Goal: Task Accomplishment & Management: Use online tool/utility

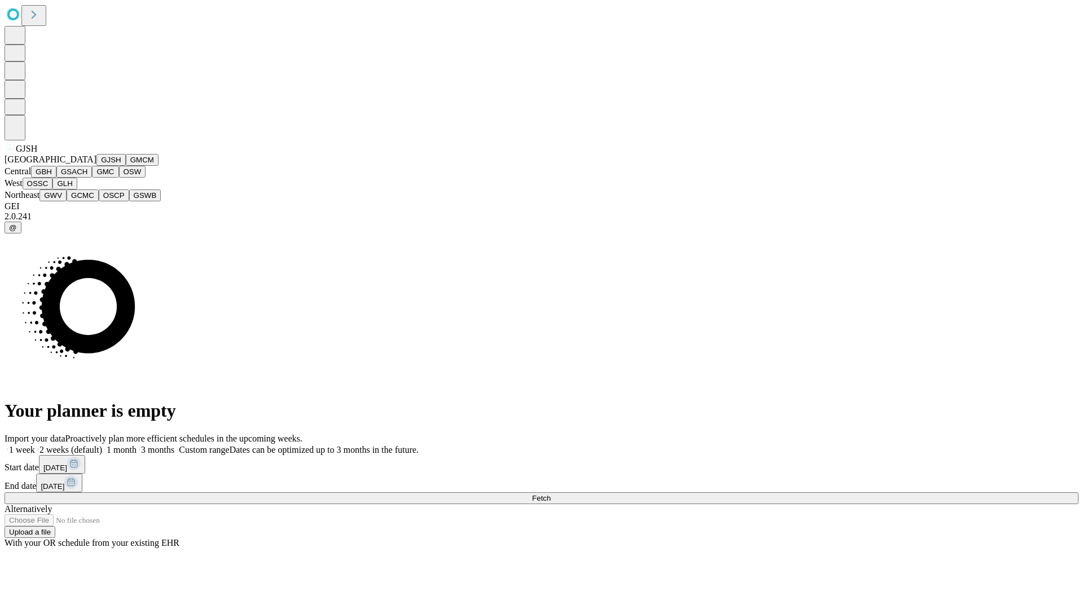
click at [96, 166] on button "GJSH" at bounding box center [110, 160] width 29 height 12
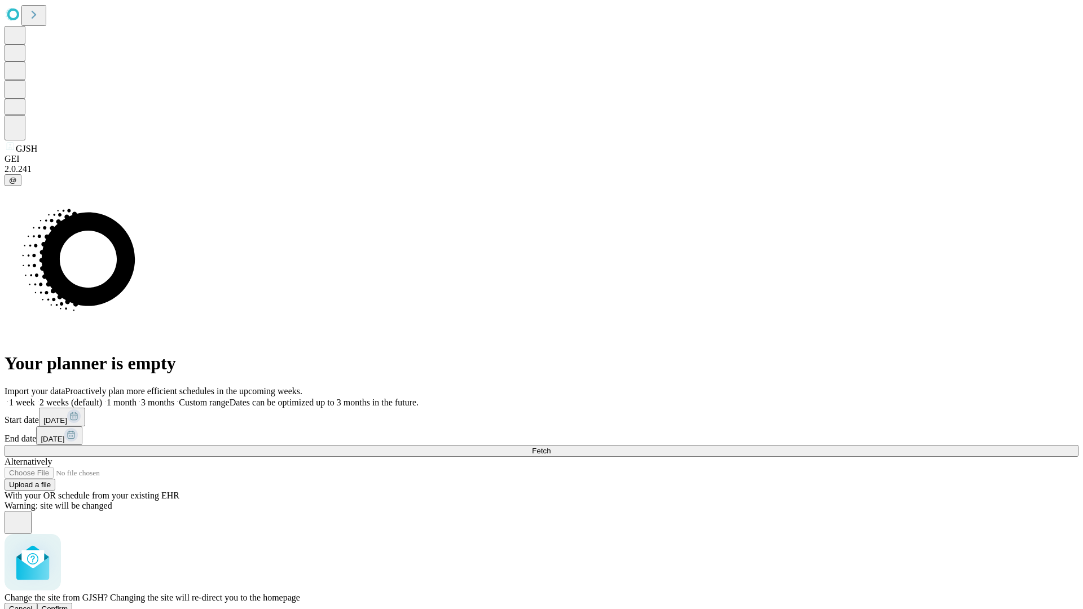
click at [68, 605] on span "Confirm" at bounding box center [55, 609] width 27 height 8
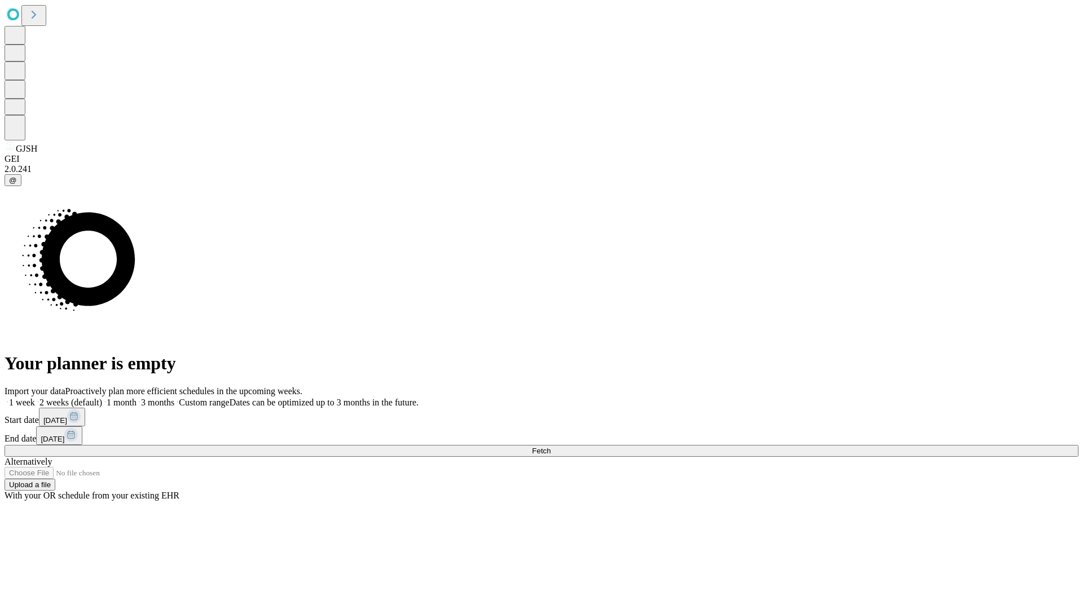
click at [102, 398] on label "2 weeks (default)" at bounding box center [68, 403] width 67 height 10
click at [551, 447] on span "Fetch" at bounding box center [541, 451] width 19 height 8
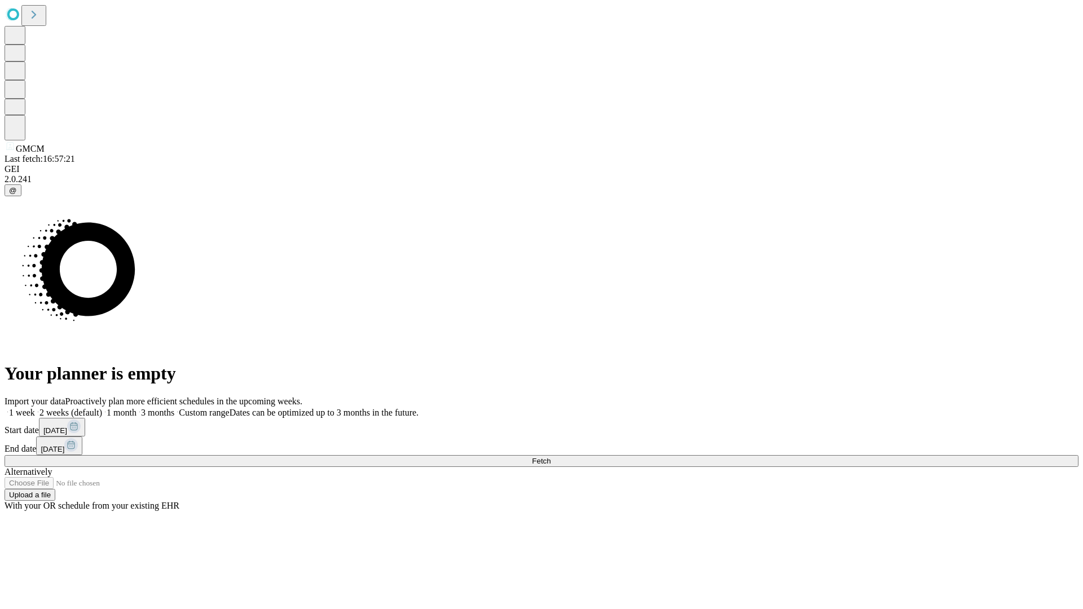
click at [102, 408] on label "2 weeks (default)" at bounding box center [68, 413] width 67 height 10
click at [551, 457] on span "Fetch" at bounding box center [541, 461] width 19 height 8
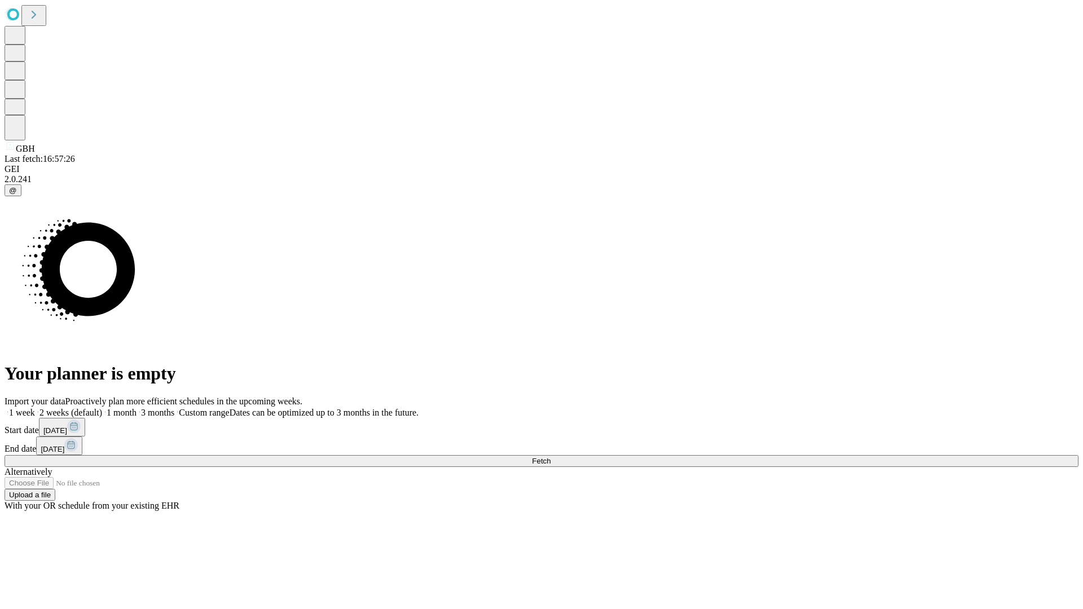
click at [551, 457] on span "Fetch" at bounding box center [541, 461] width 19 height 8
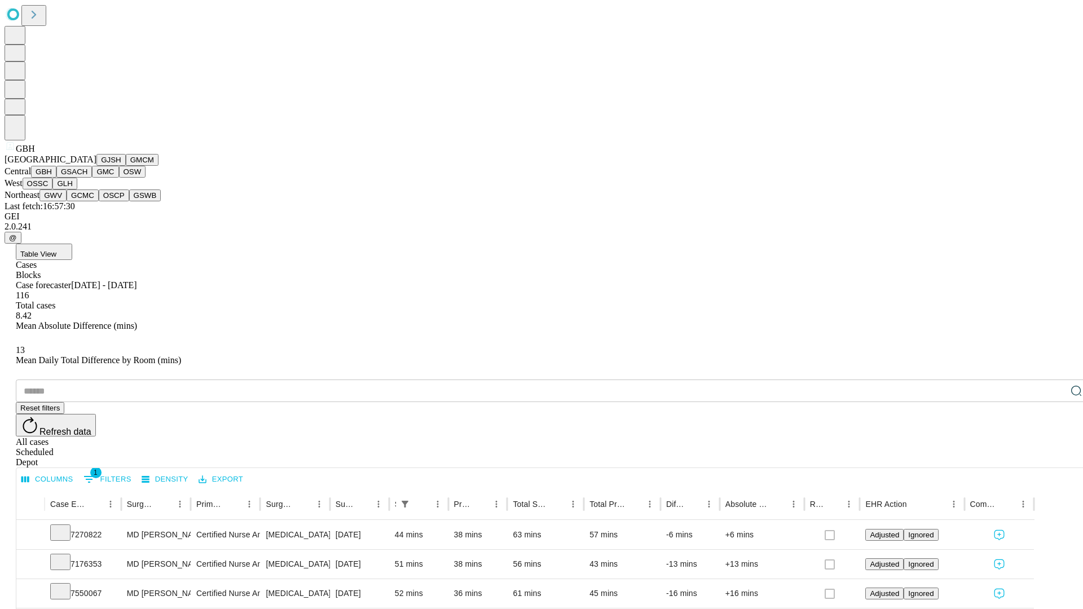
click at [87, 178] on button "GSACH" at bounding box center [74, 172] width 36 height 12
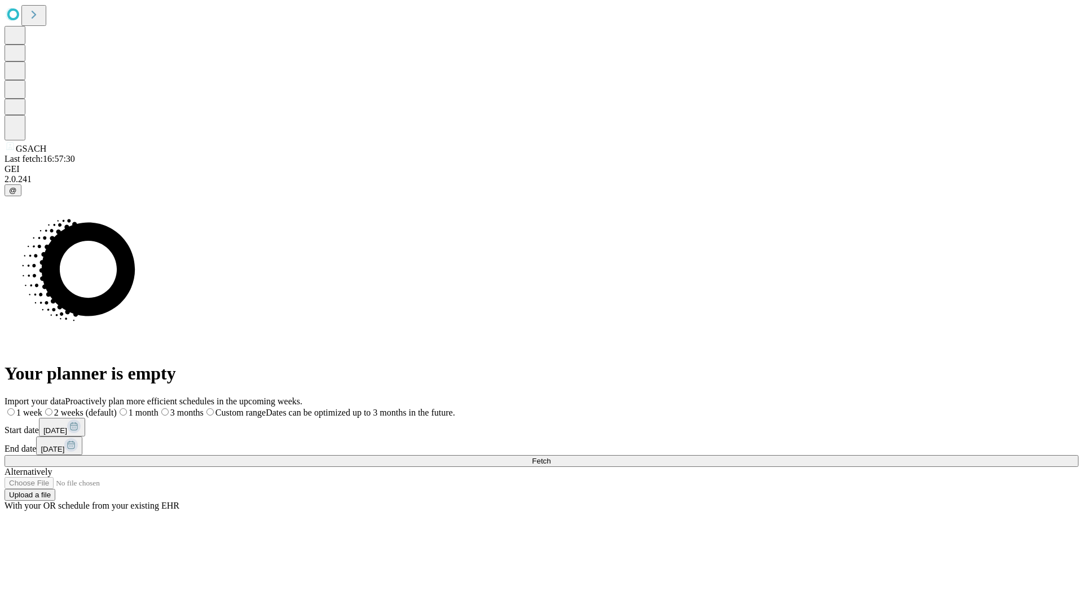
click at [117, 408] on label "2 weeks (default)" at bounding box center [79, 413] width 74 height 10
click at [551, 457] on span "Fetch" at bounding box center [541, 461] width 19 height 8
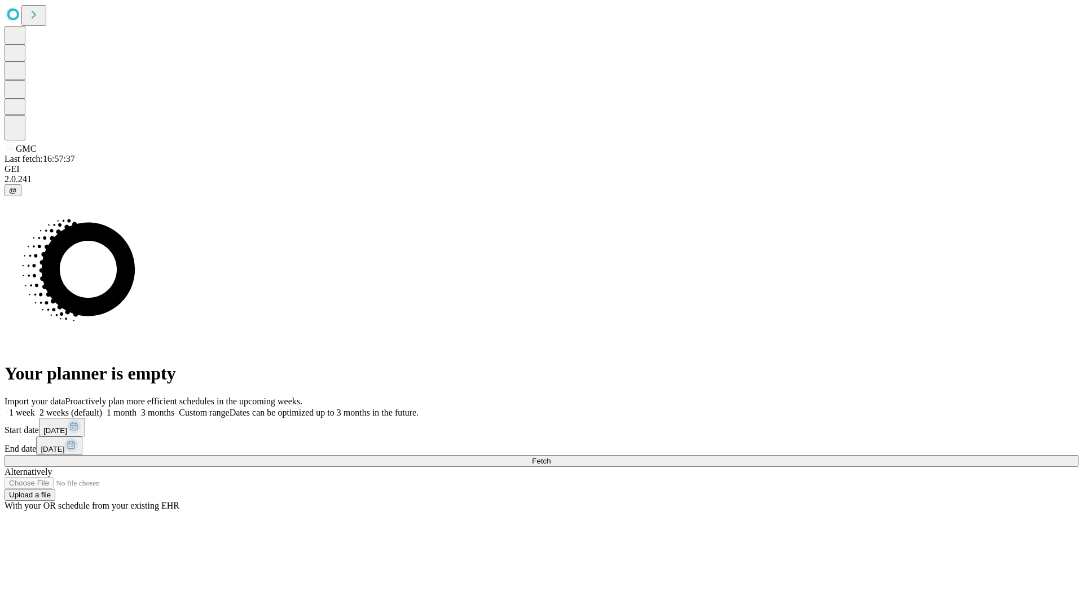
click at [551, 457] on span "Fetch" at bounding box center [541, 461] width 19 height 8
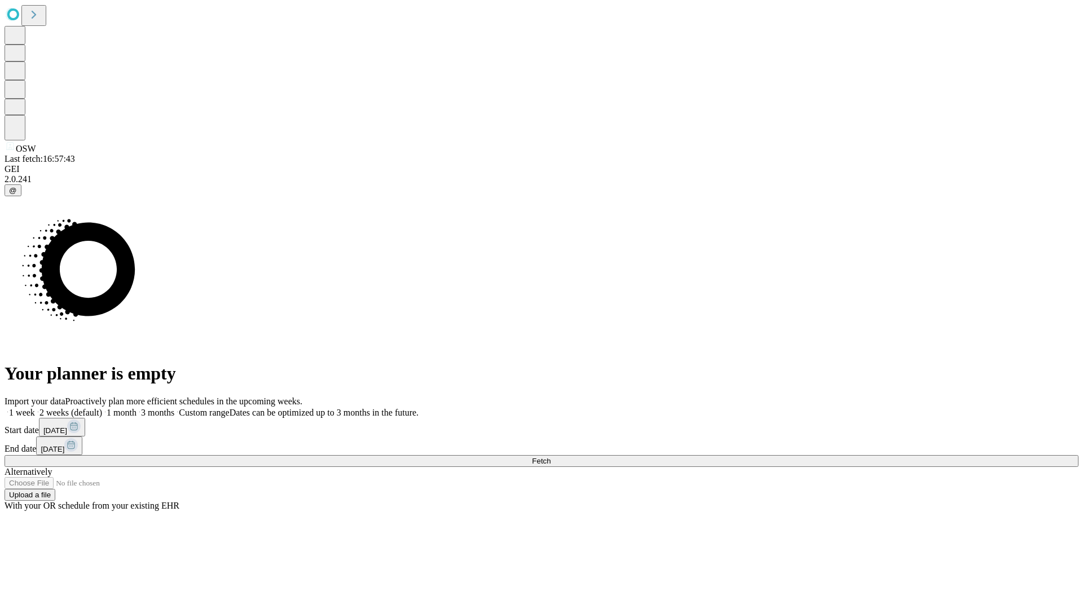
click at [551, 457] on span "Fetch" at bounding box center [541, 461] width 19 height 8
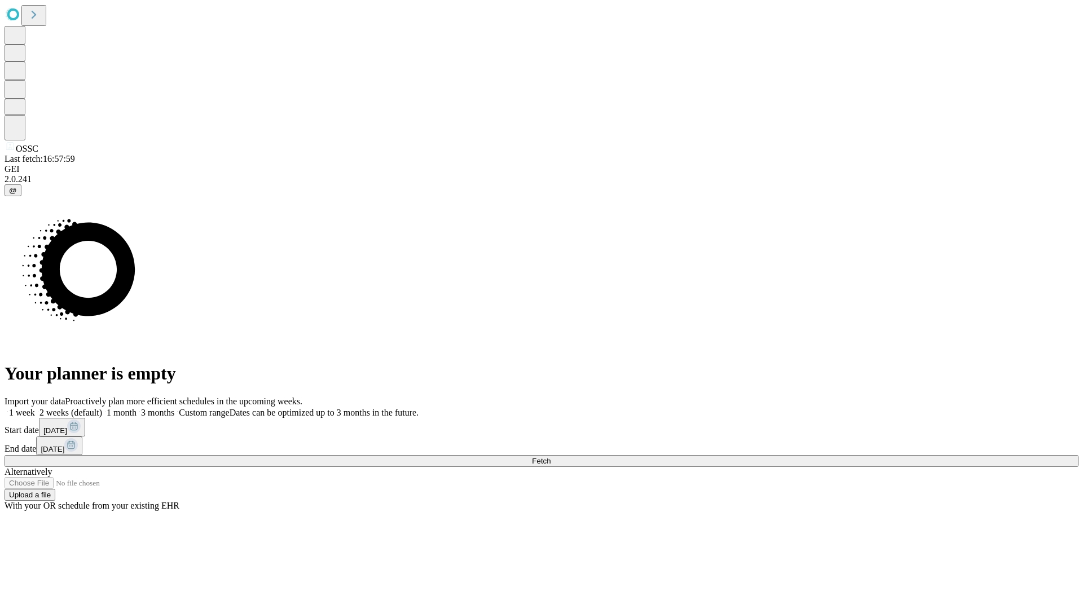
click at [102, 408] on label "2 weeks (default)" at bounding box center [68, 413] width 67 height 10
click at [551, 457] on span "Fetch" at bounding box center [541, 461] width 19 height 8
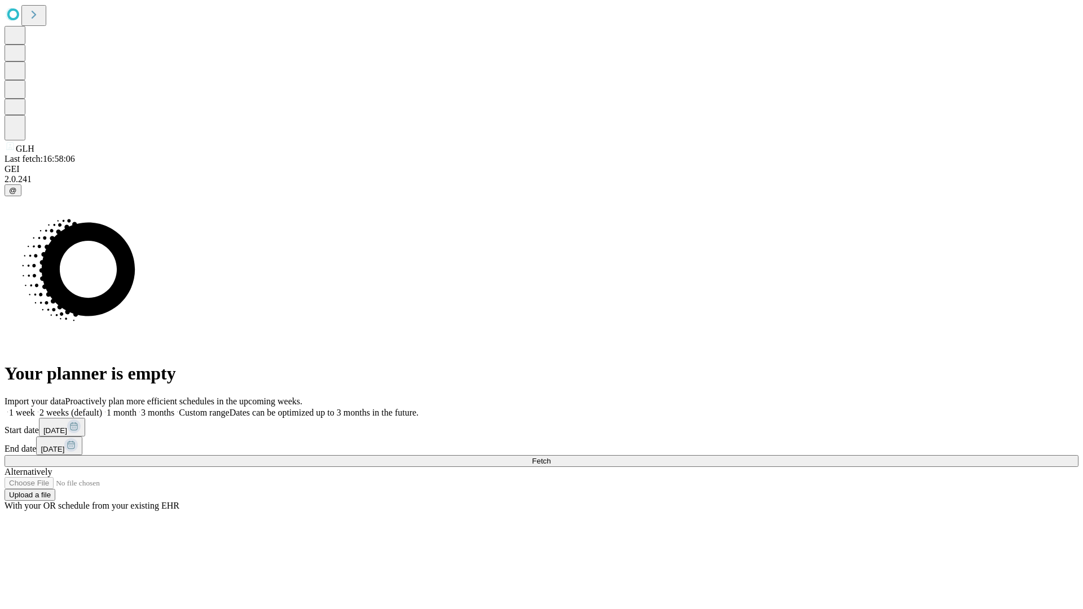
click at [102, 408] on label "2 weeks (default)" at bounding box center [68, 413] width 67 height 10
click at [551, 457] on span "Fetch" at bounding box center [541, 461] width 19 height 8
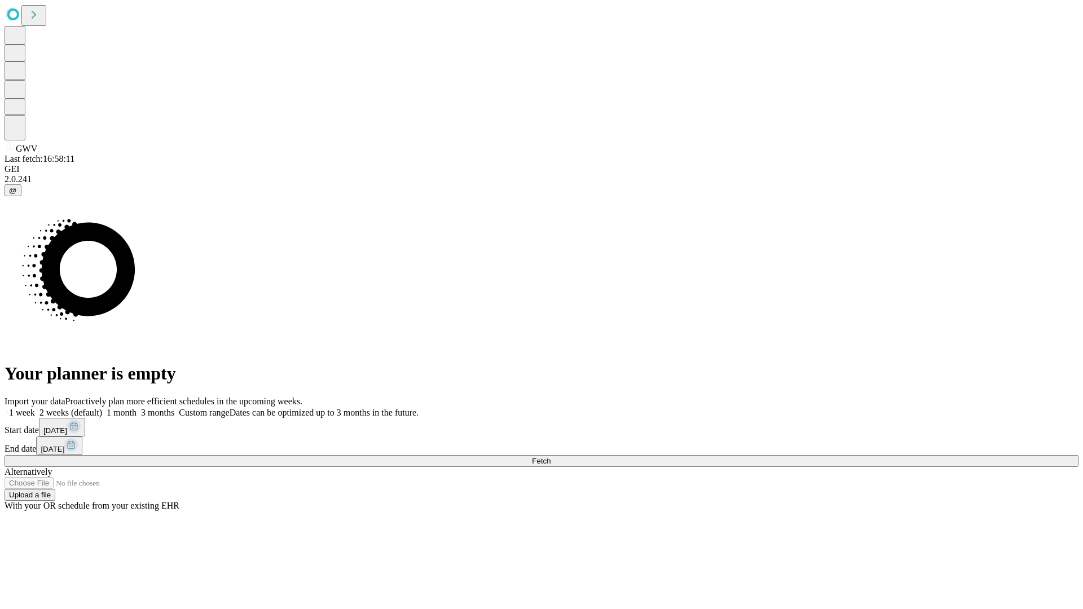
click at [551, 457] on span "Fetch" at bounding box center [541, 461] width 19 height 8
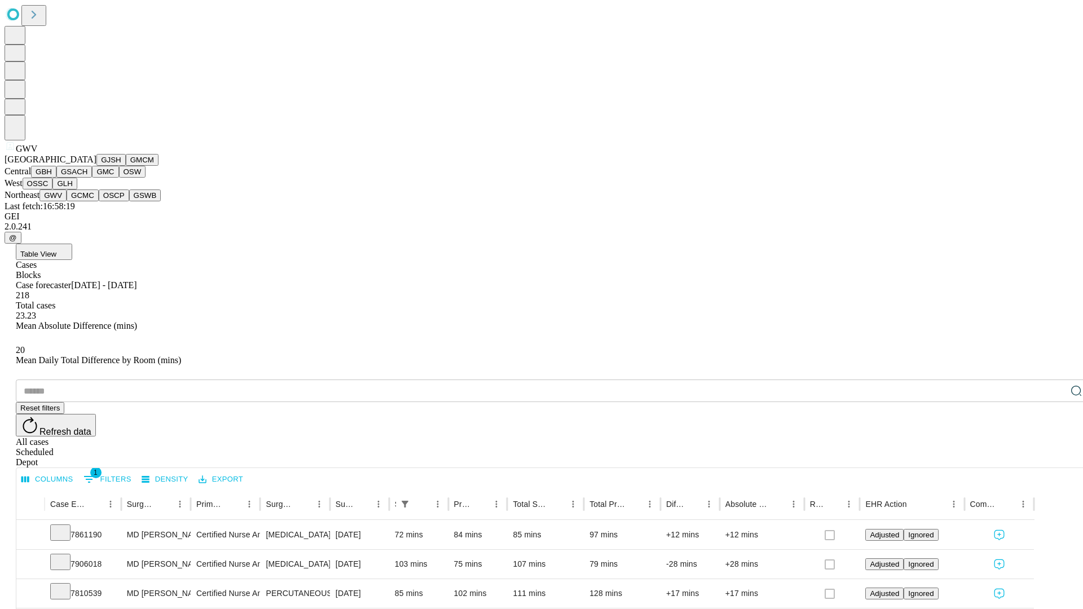
click at [87, 201] on button "GCMC" at bounding box center [83, 196] width 32 height 12
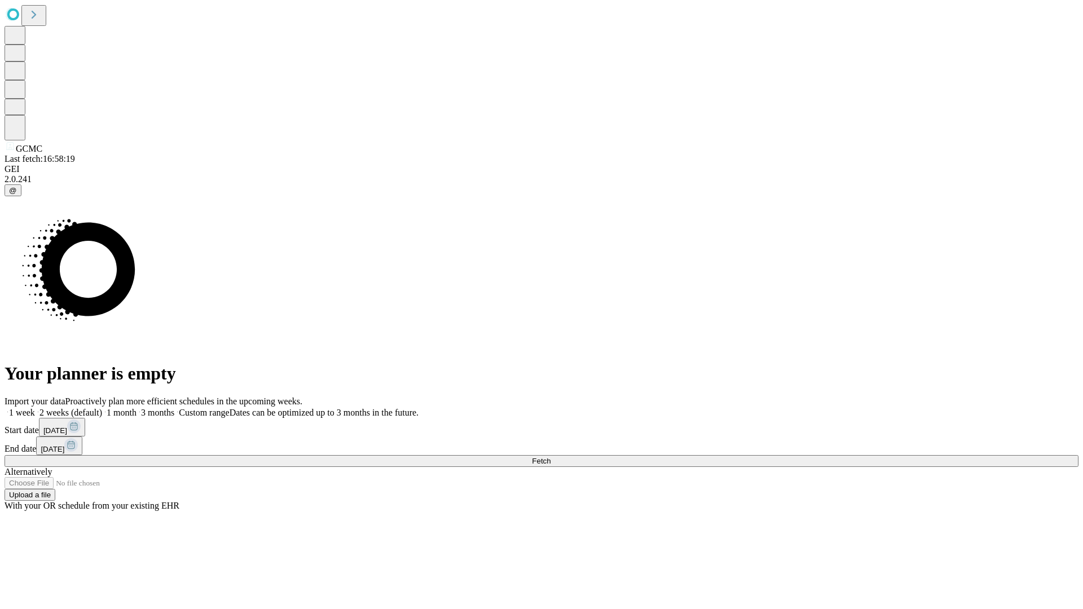
click at [102, 408] on label "2 weeks (default)" at bounding box center [68, 413] width 67 height 10
click at [551, 457] on span "Fetch" at bounding box center [541, 461] width 19 height 8
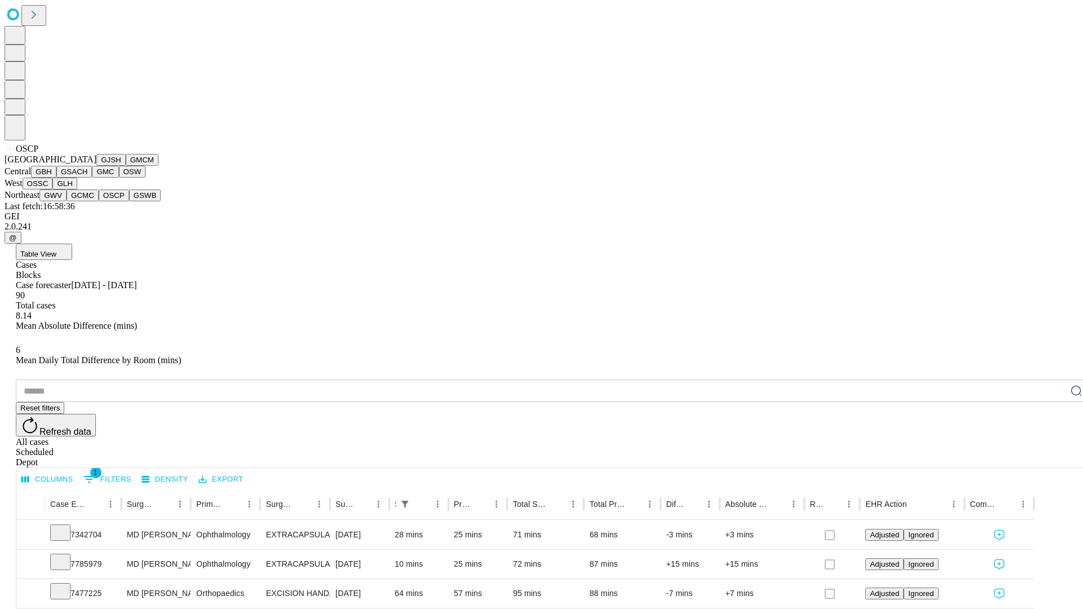
click at [129, 201] on button "GSWB" at bounding box center [145, 196] width 32 height 12
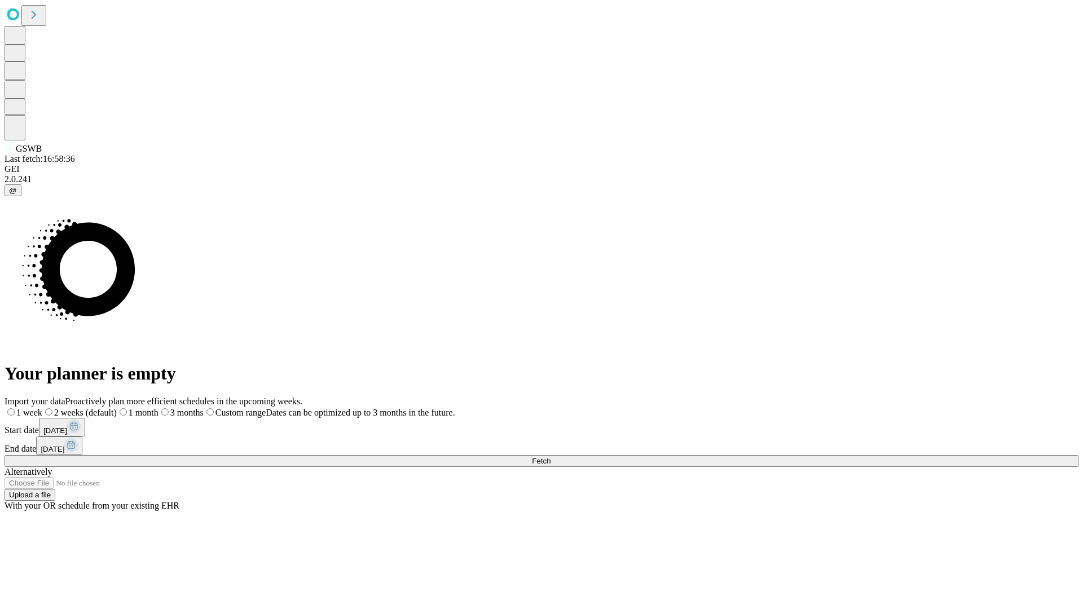
click at [117, 408] on label "2 weeks (default)" at bounding box center [79, 413] width 74 height 10
click at [551, 457] on span "Fetch" at bounding box center [541, 461] width 19 height 8
